Goal: Check status: Check status

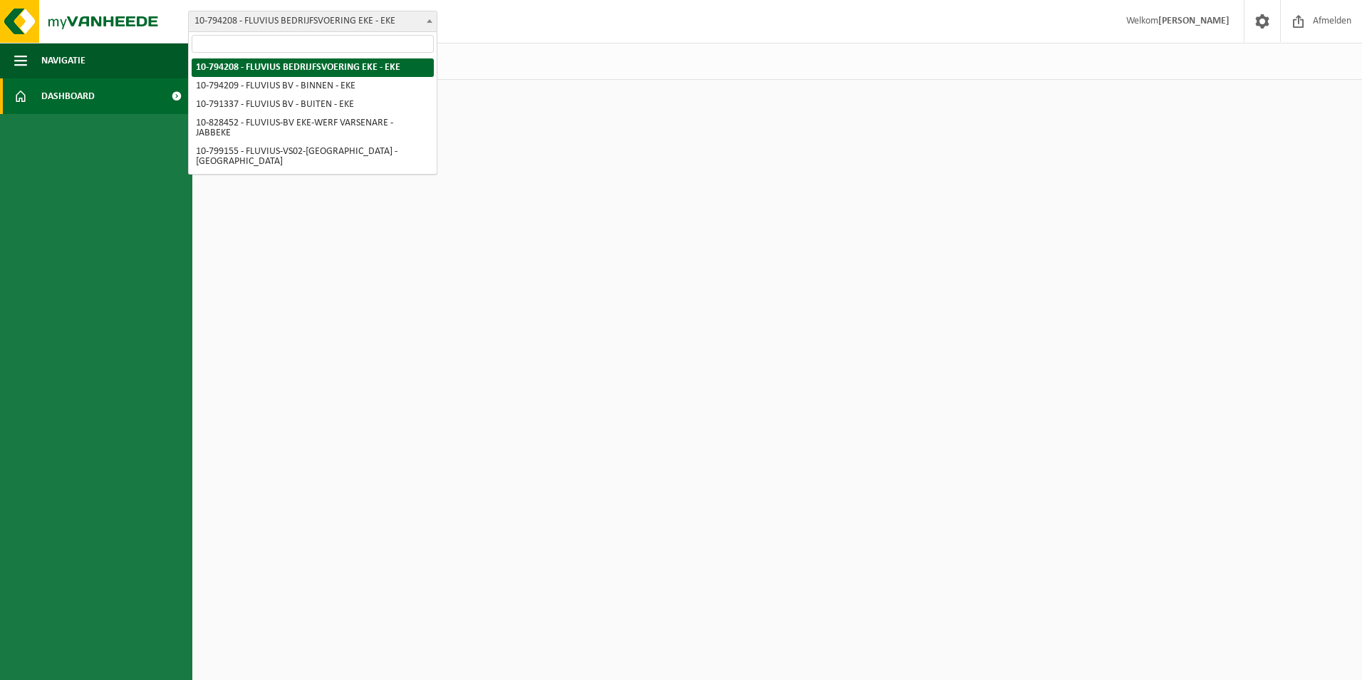
click at [431, 16] on span at bounding box center [429, 20] width 14 height 19
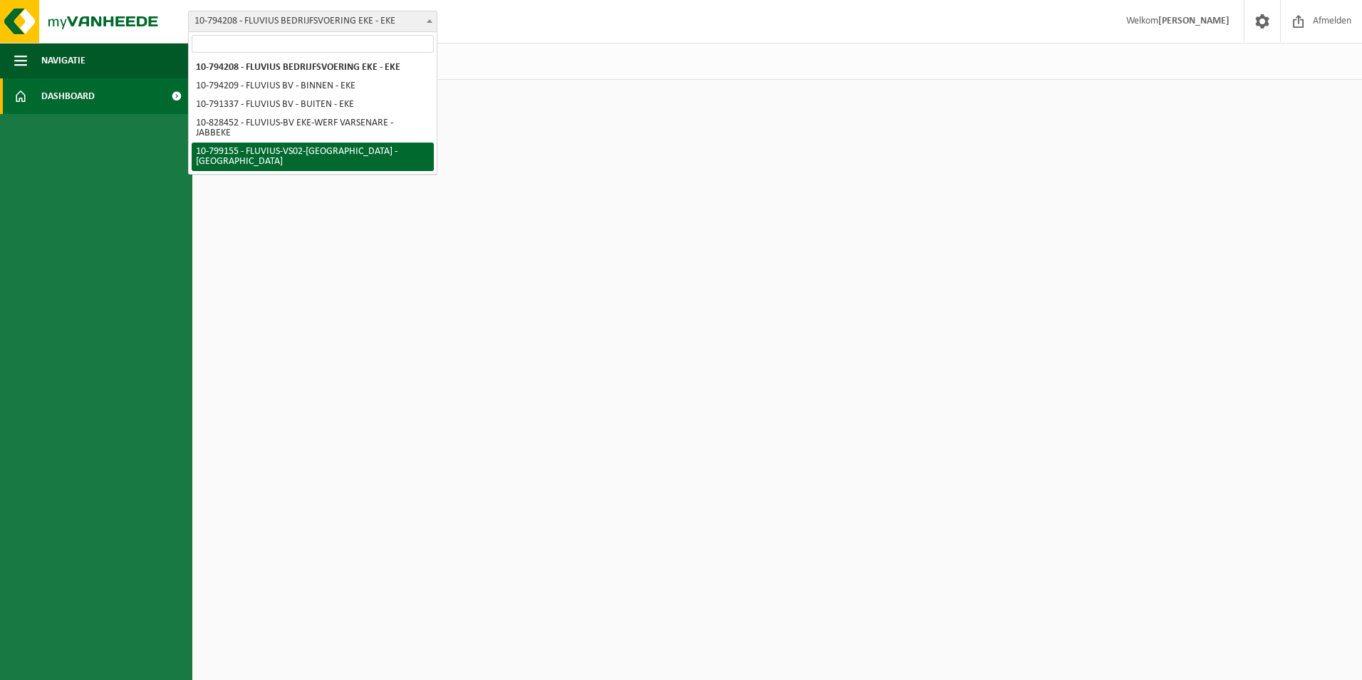
select select "33193"
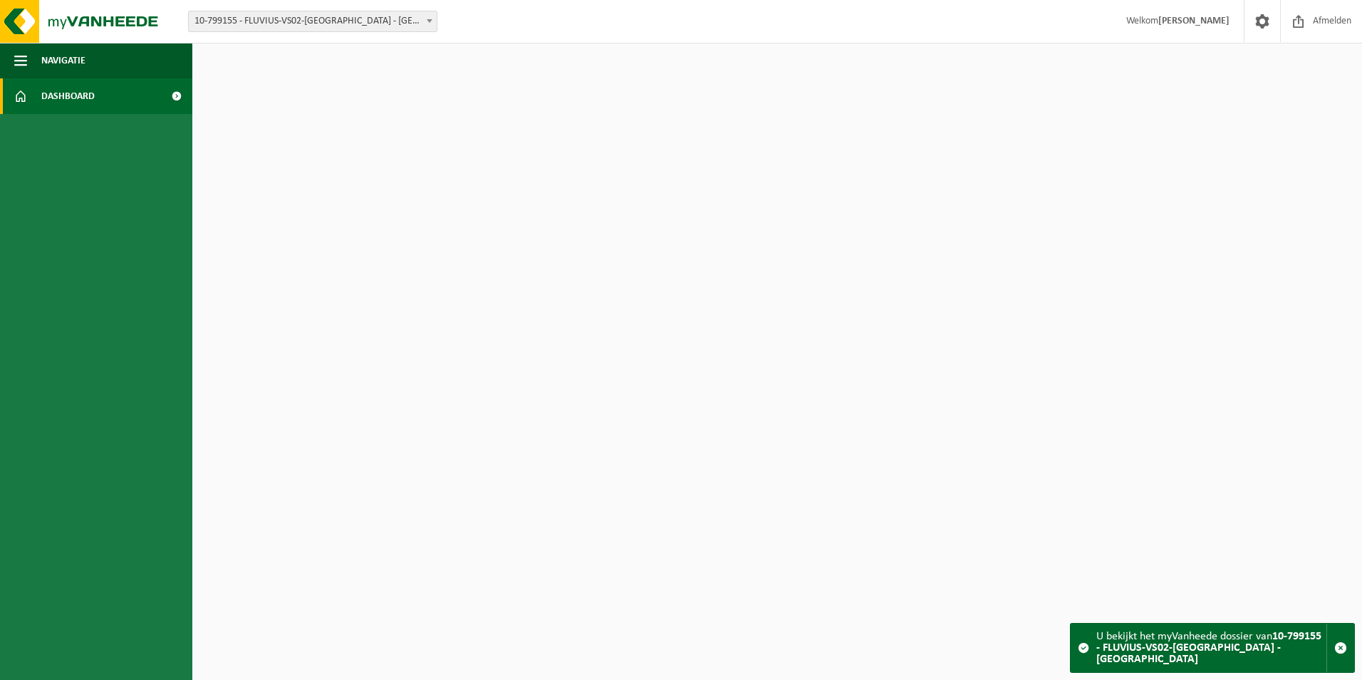
click at [79, 96] on span "Dashboard" at bounding box center [67, 96] width 53 height 36
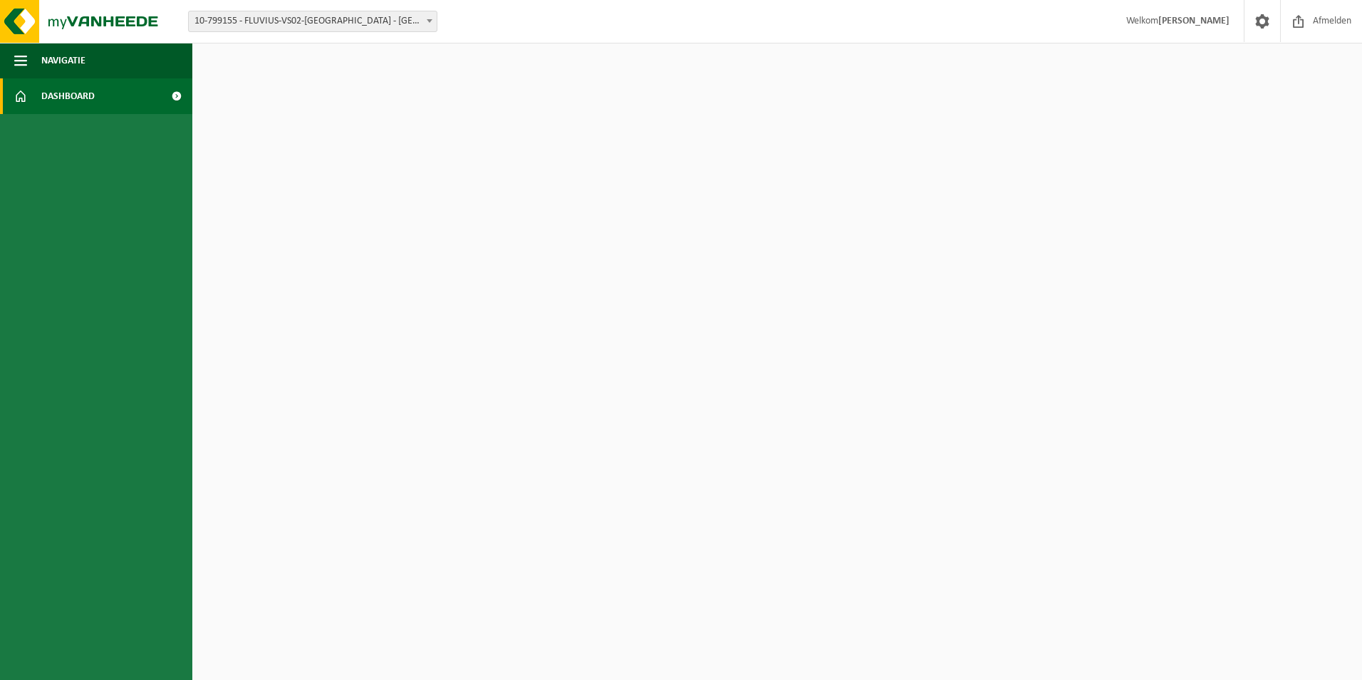
click at [175, 90] on span at bounding box center [176, 96] width 32 height 36
click at [19, 98] on span at bounding box center [20, 96] width 13 height 36
click at [15, 65] on span "button" at bounding box center [20, 61] width 13 height 36
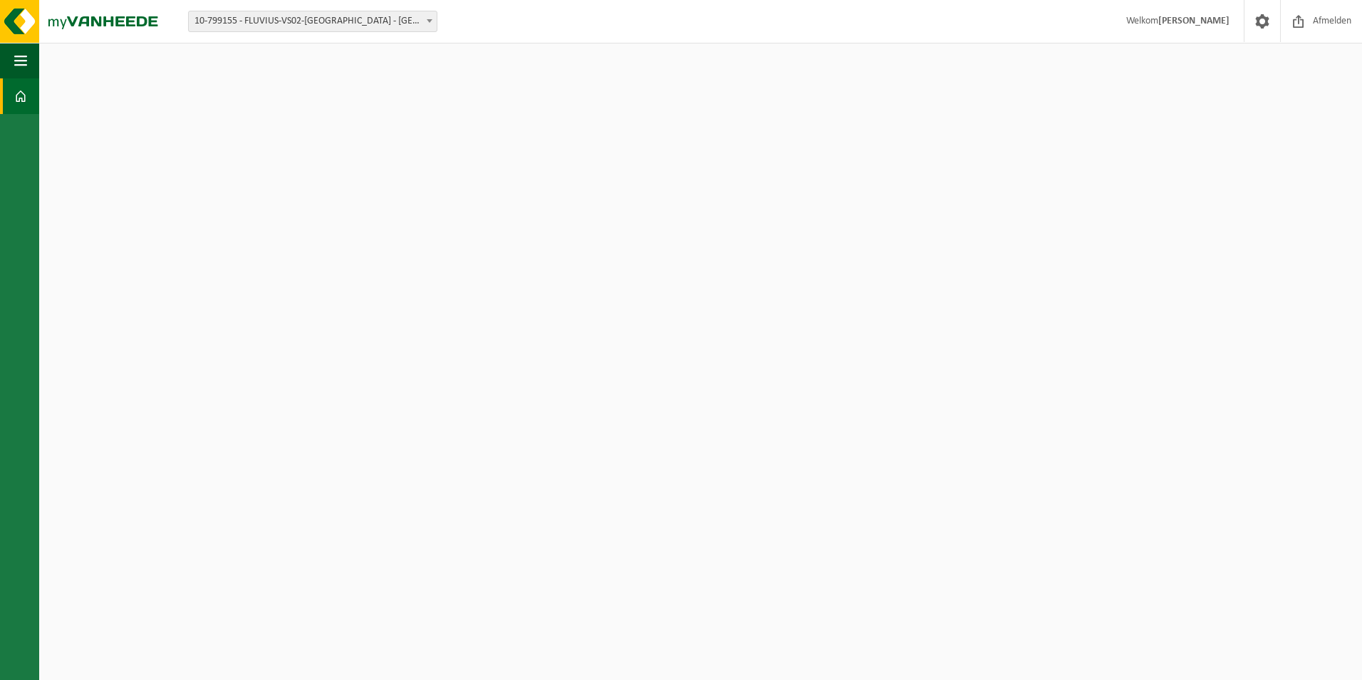
click at [25, 93] on span at bounding box center [20, 96] width 13 height 36
click at [19, 59] on span "button" at bounding box center [20, 61] width 13 height 36
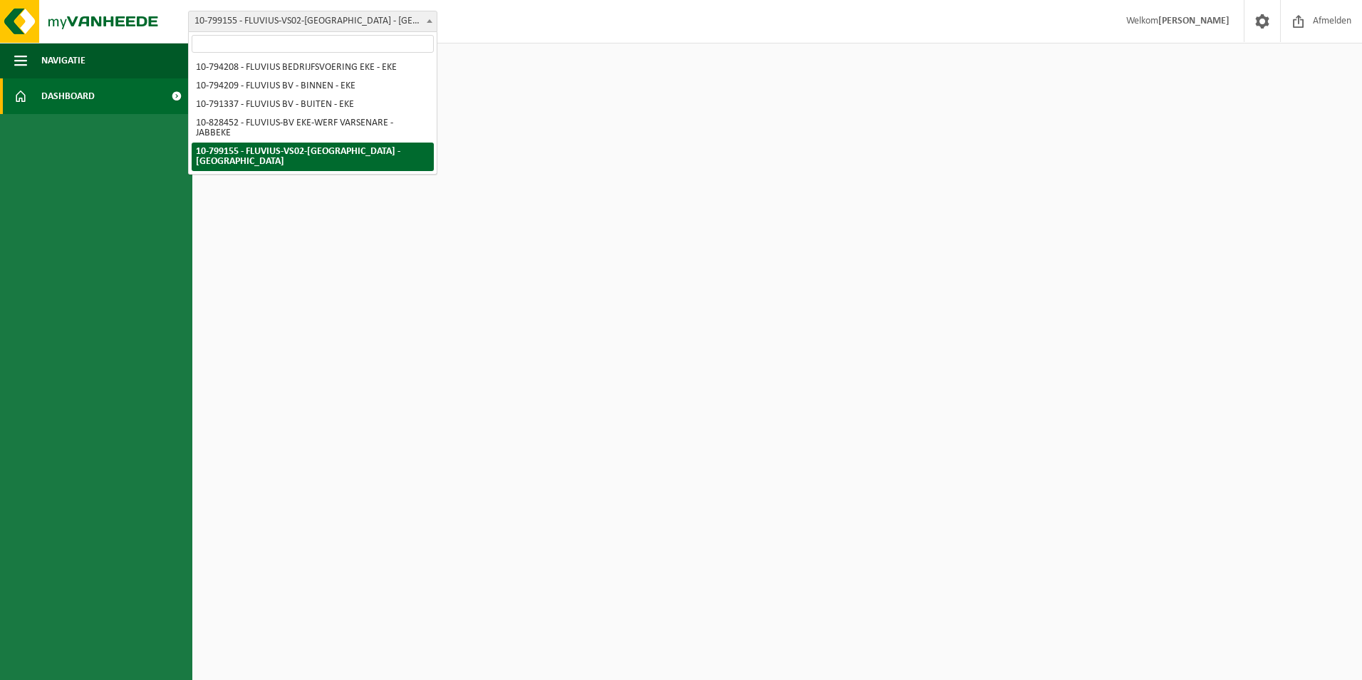
click at [427, 23] on span at bounding box center [429, 20] width 14 height 19
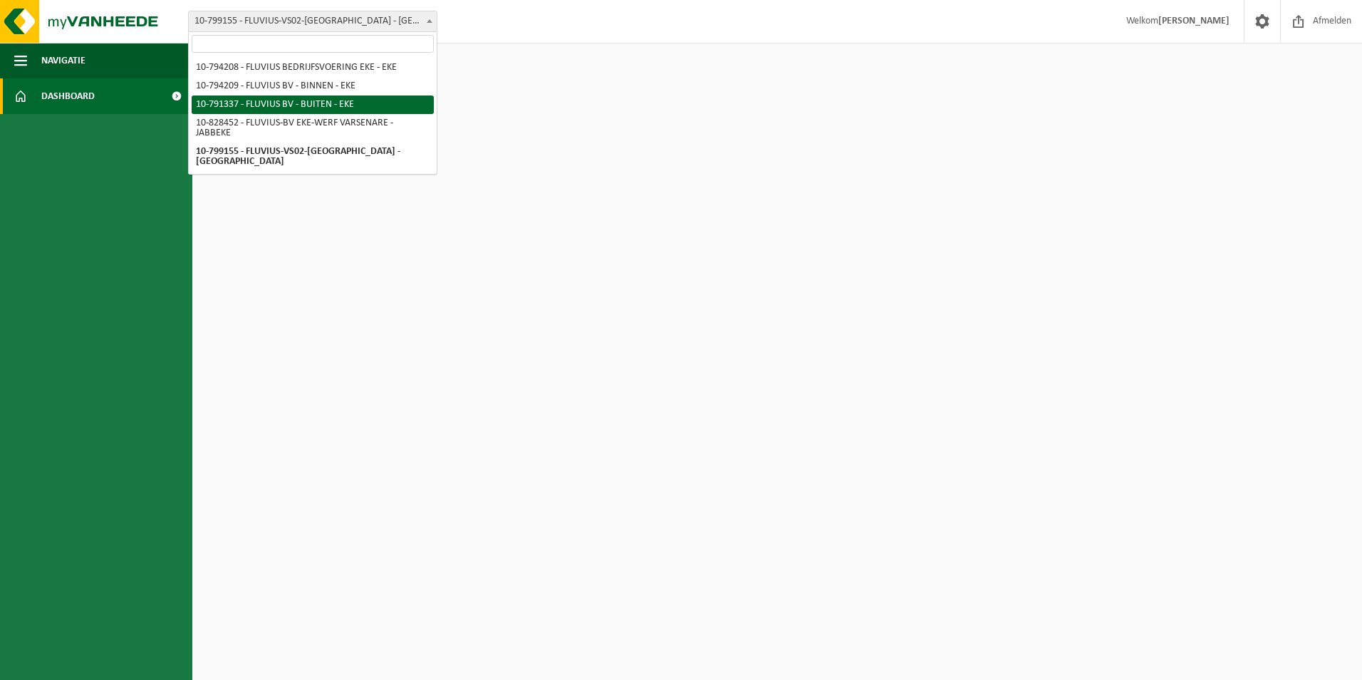
select select "30190"
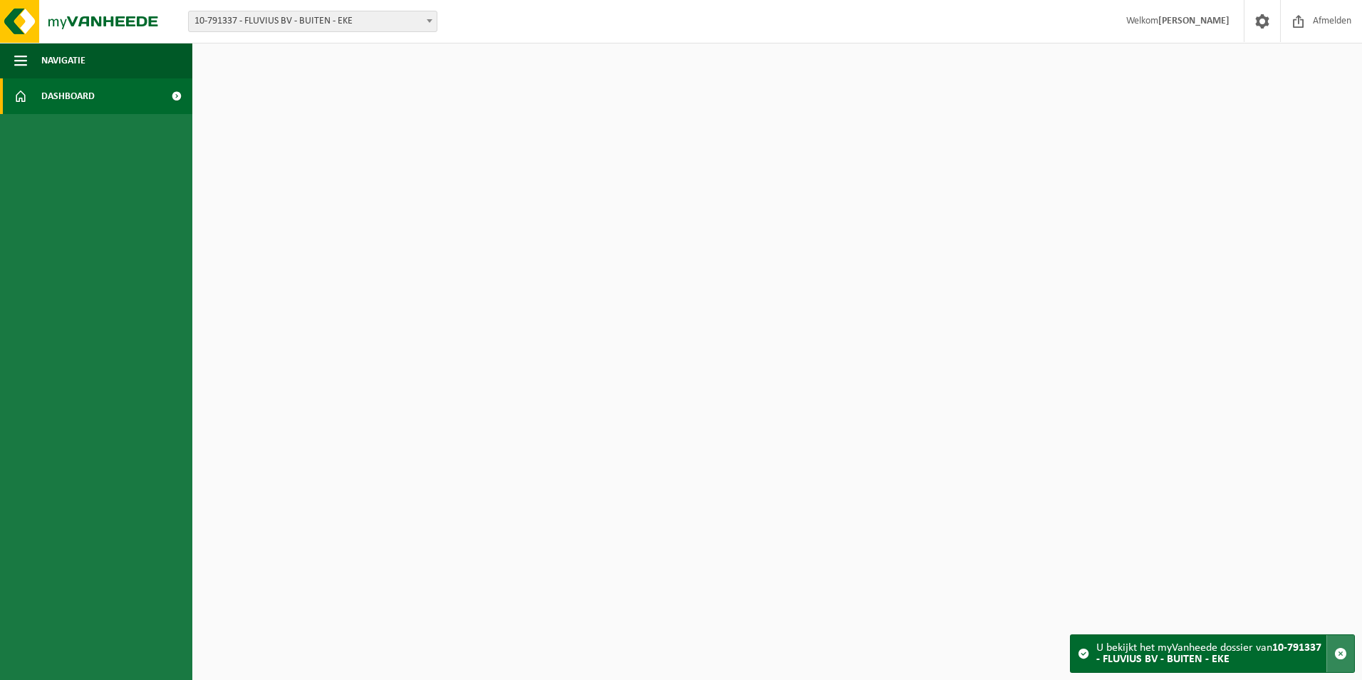
click at [1341, 650] on span "button" at bounding box center [1340, 653] width 13 height 13
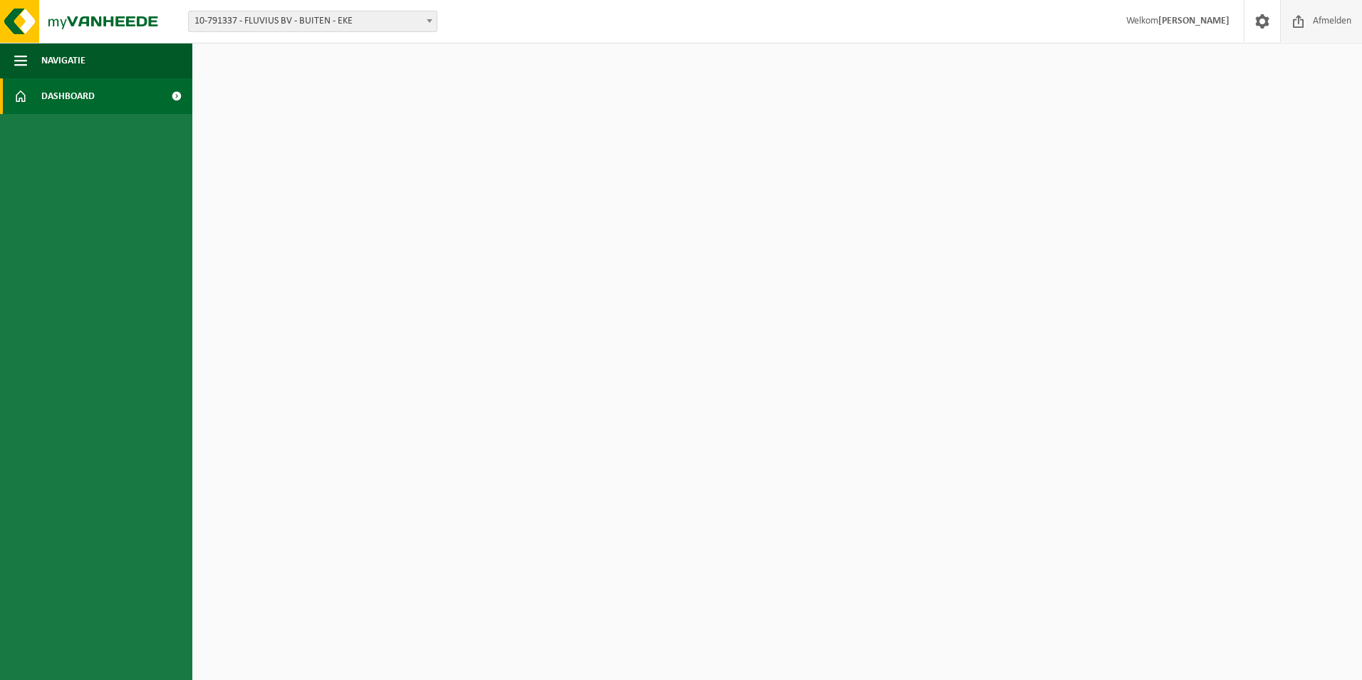
click at [1334, 21] on span "Afmelden" at bounding box center [1332, 21] width 46 height 42
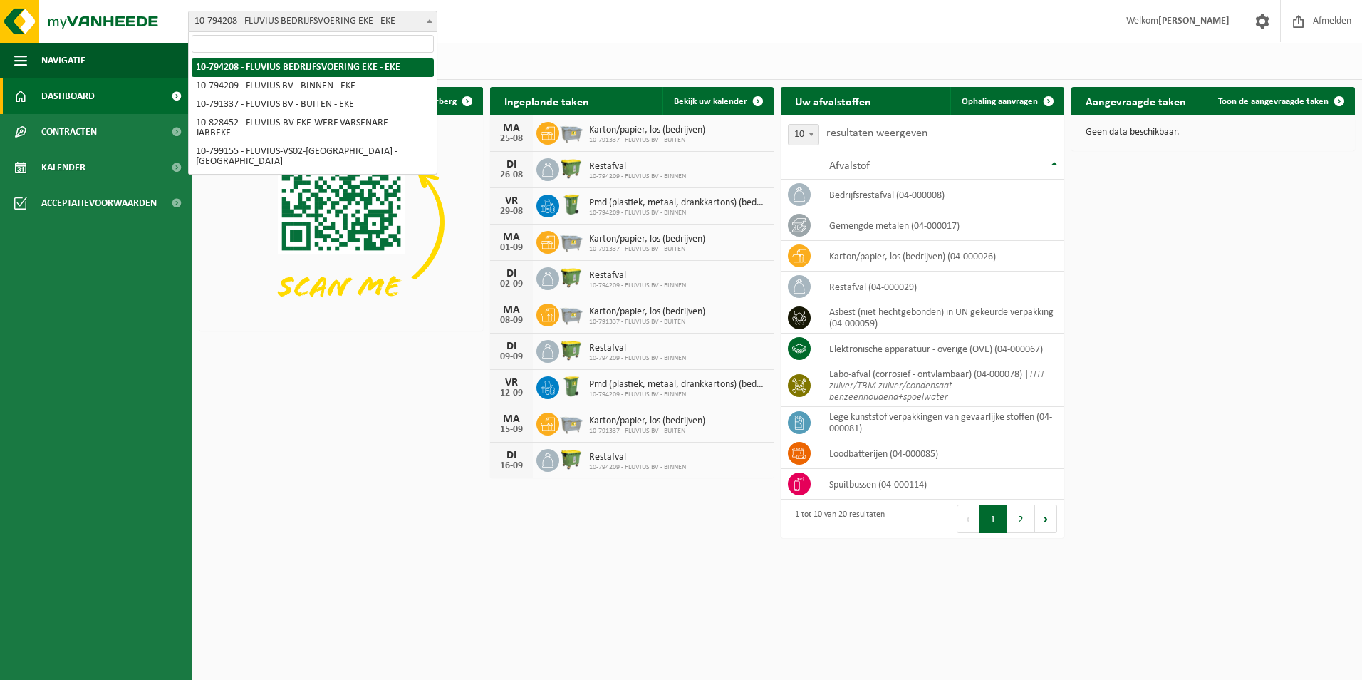
click at [432, 19] on span at bounding box center [429, 20] width 14 height 19
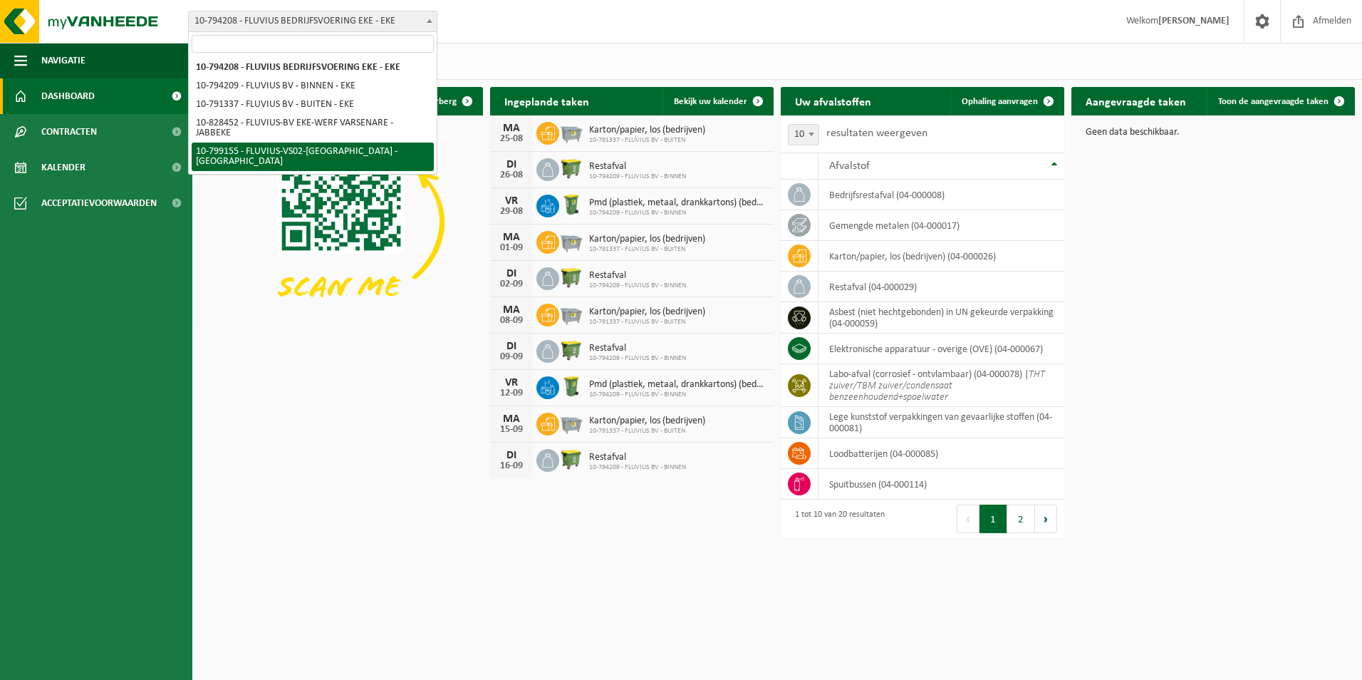
select select "33193"
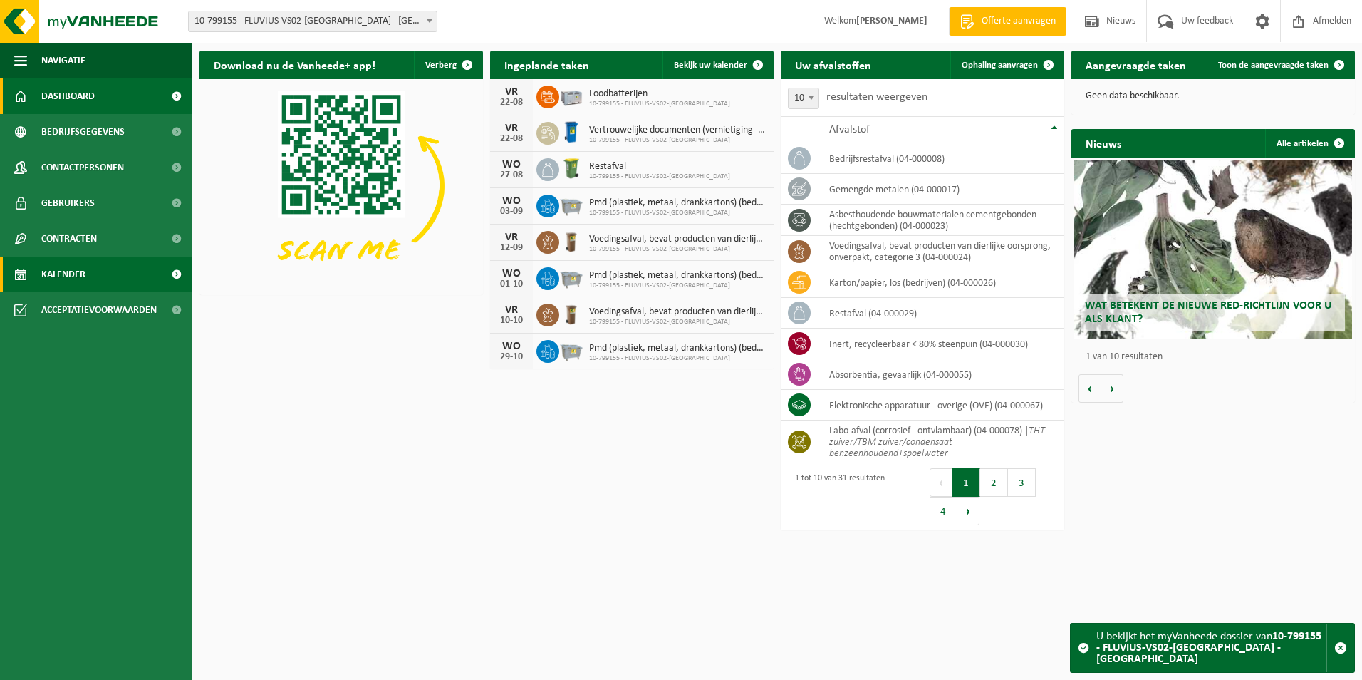
click at [87, 274] on link "Kalender" at bounding box center [96, 274] width 192 height 36
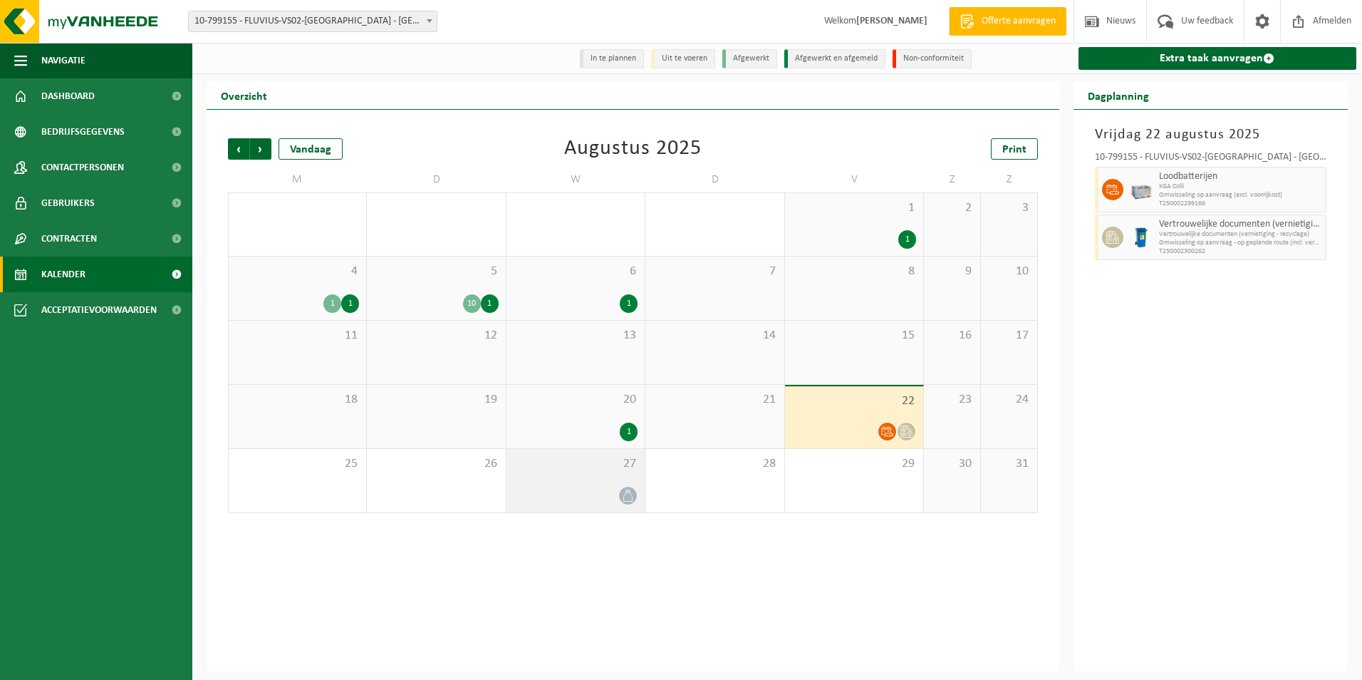
click at [600, 491] on div at bounding box center [576, 495] width 124 height 19
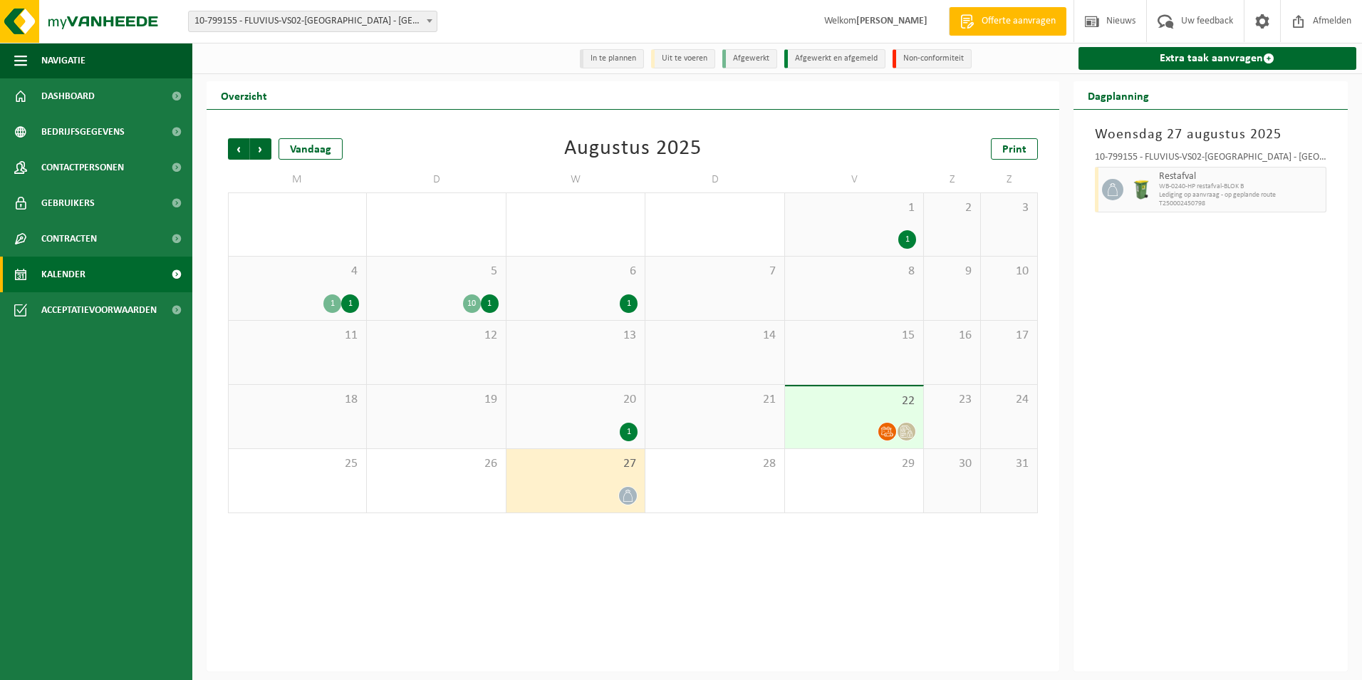
click at [902, 423] on div at bounding box center [906, 431] width 19 height 19
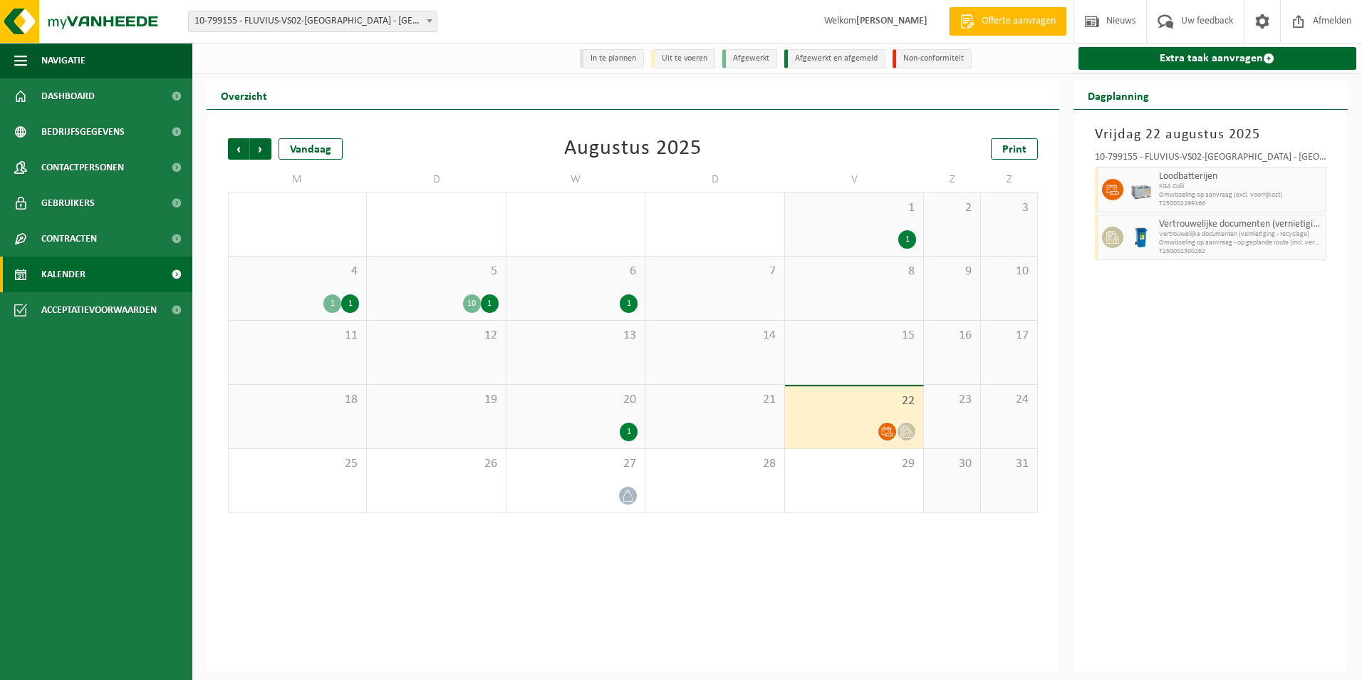
click at [1184, 510] on div "[DATE] 10-799155 - FLUVIUS-VS02-[GEOGRAPHIC_DATA] - TORHOUT Loodbatterijen KGA …" at bounding box center [1211, 390] width 275 height 561
